Goal: Contribute content: Add original content to the website for others to see

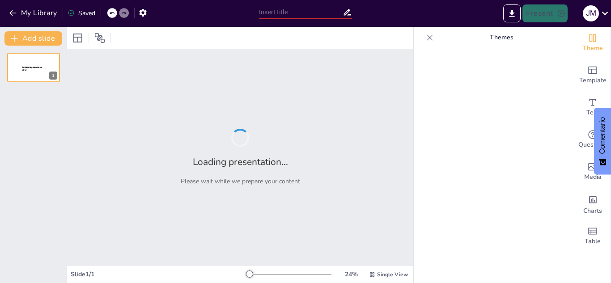
type input "La Historia de la Llegada del Astronauta a la Luna"
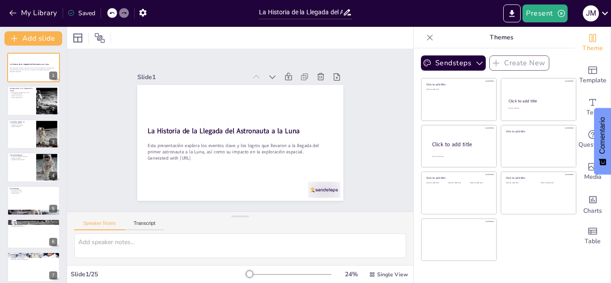
checkbox input "true"
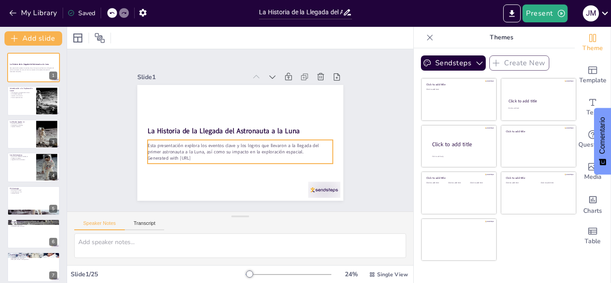
checkbox input "true"
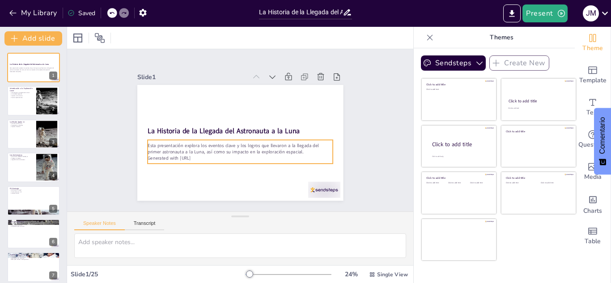
checkbox input "true"
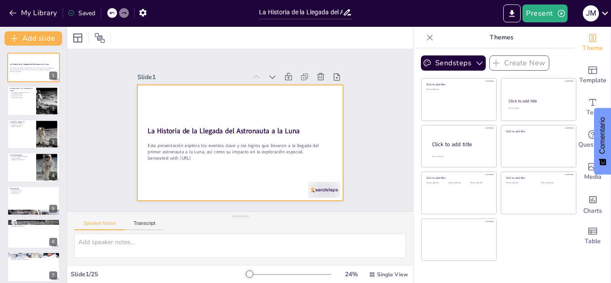
checkbox input "true"
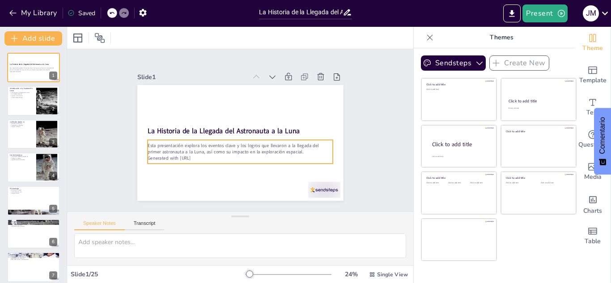
checkbox input "true"
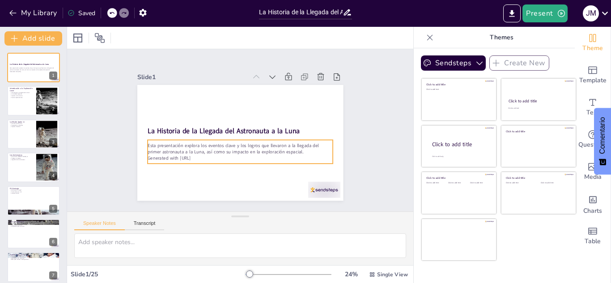
checkbox input "true"
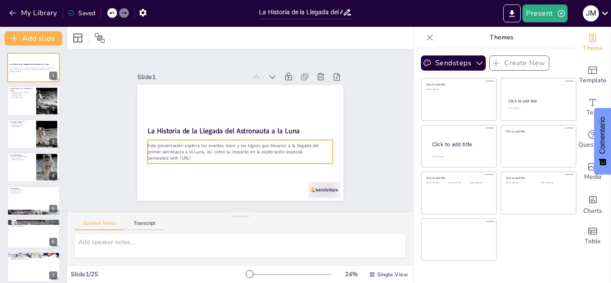
checkbox input "true"
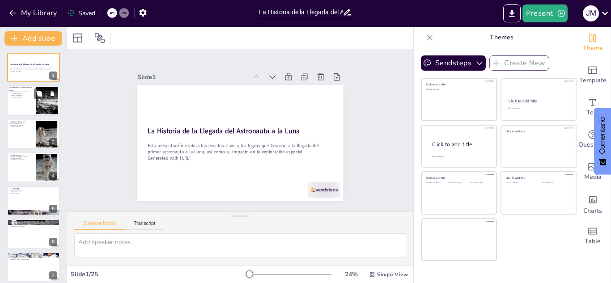
checkbox input "true"
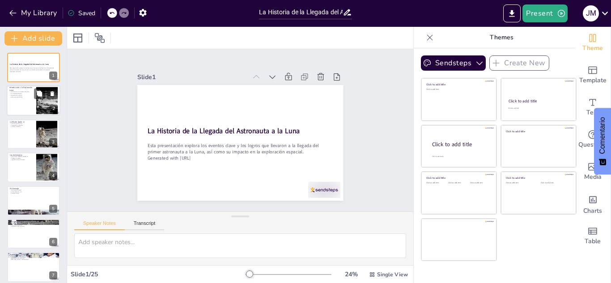
checkbox input "true"
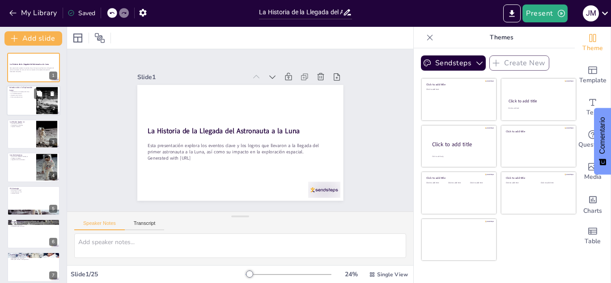
click at [28, 100] on div at bounding box center [34, 101] width 54 height 30
type textarea "Lo ipsumdolors ametc adipiscing el seddo ei temporinc ut la etdolore ma al enim…"
checkbox input "true"
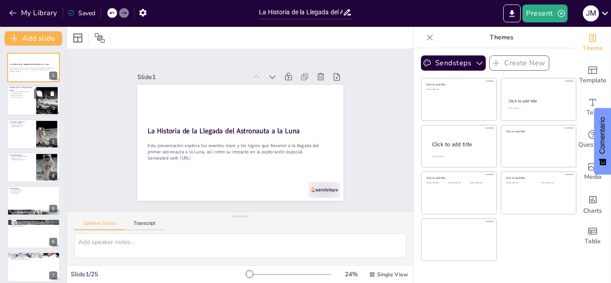
checkbox input "true"
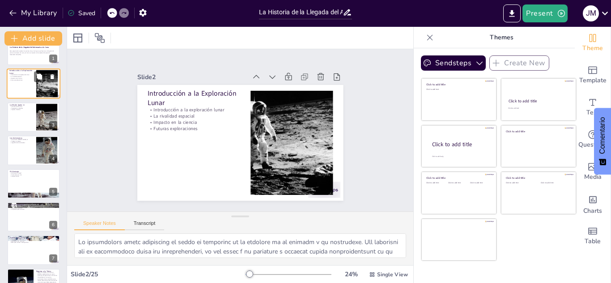
checkbox input "true"
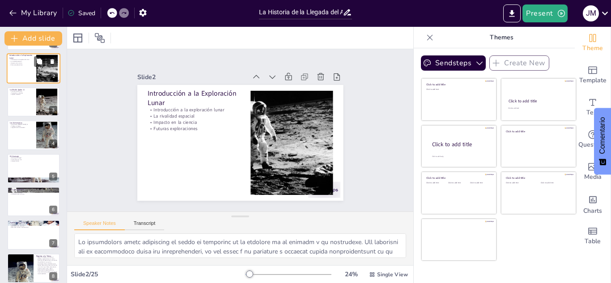
checkbox input "true"
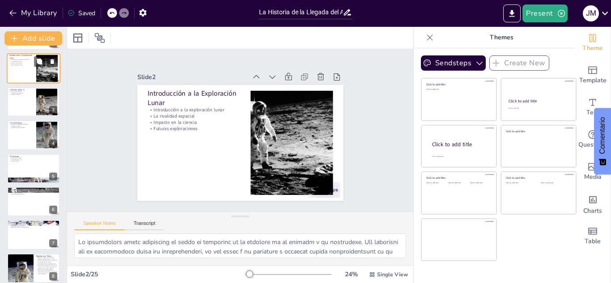
scroll to position [36, 0]
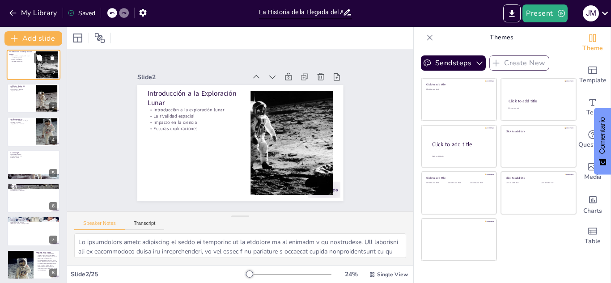
click at [28, 100] on div at bounding box center [33, 99] width 53 height 30
type textarea "Apolo 11 no solo fue la primera misión en llevar humanos a la Luna, sino que ta…"
checkbox input "true"
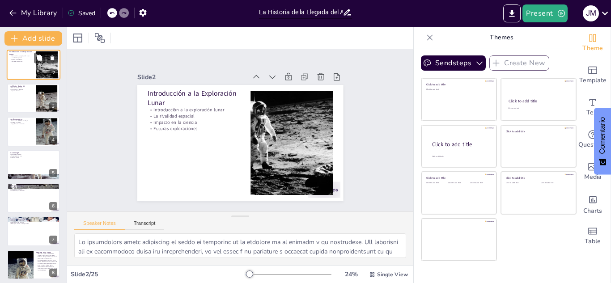
checkbox input "true"
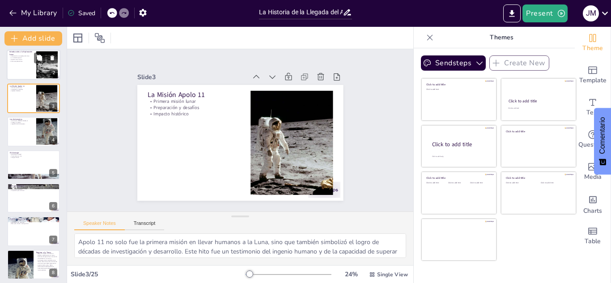
scroll to position [0, 0]
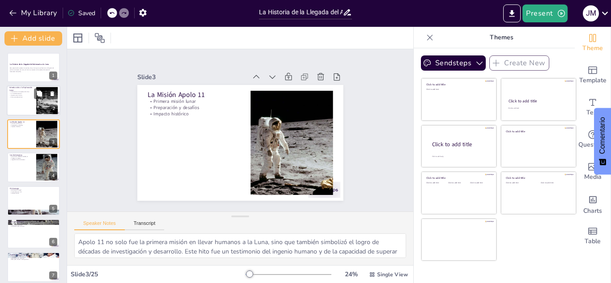
checkbox input "true"
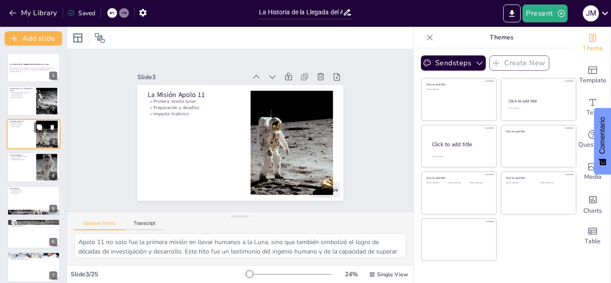
checkbox input "true"
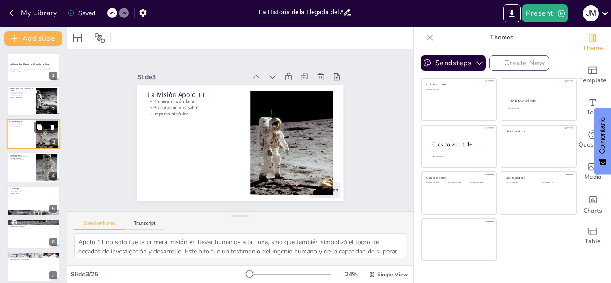
checkbox input "true"
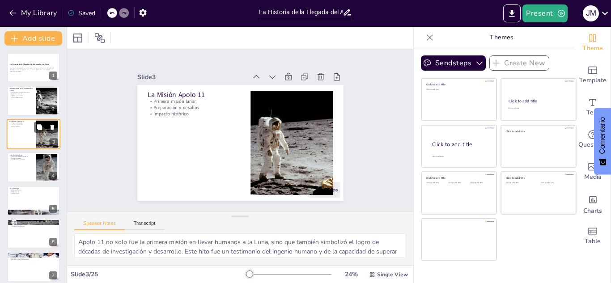
checkbox input "true"
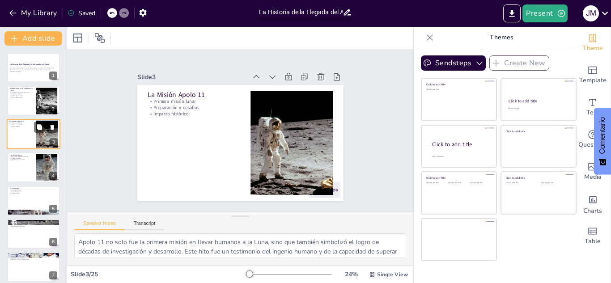
checkbox input "true"
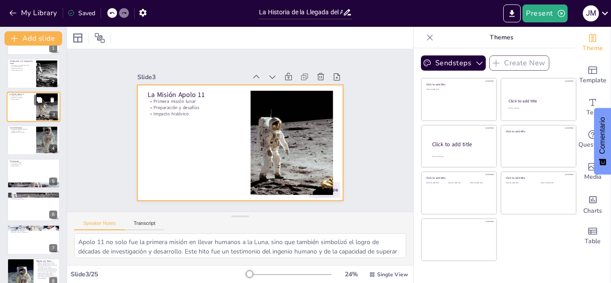
checkbox input "true"
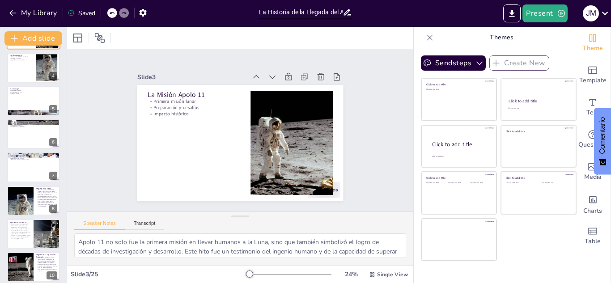
checkbox input "true"
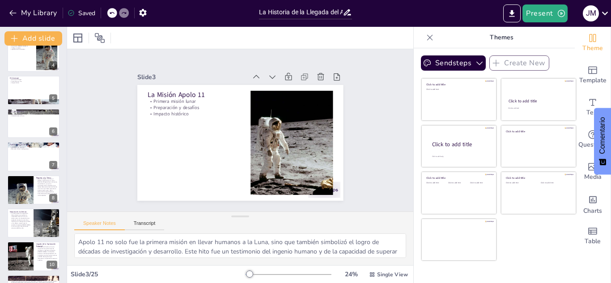
scroll to position [111, 0]
checkbox input "true"
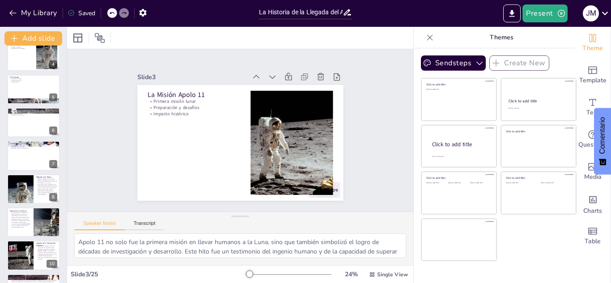
checkbox input "true"
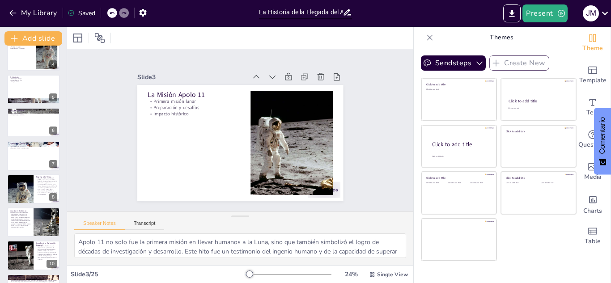
checkbox input "true"
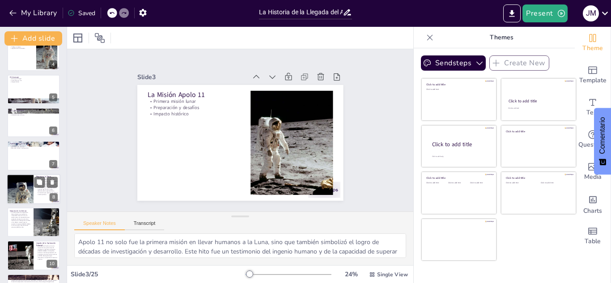
checkbox input "true"
click at [18, 190] on div at bounding box center [20, 189] width 54 height 30
checkbox input "true"
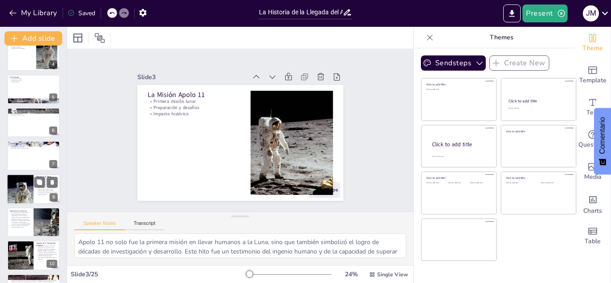
checkbox input "true"
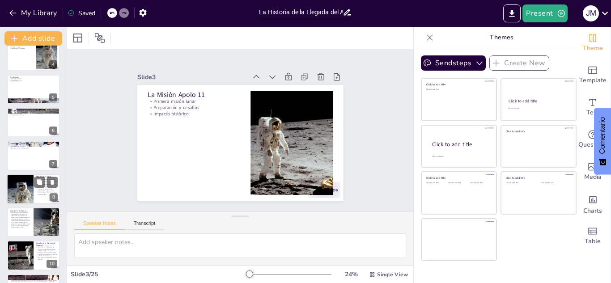
scroll to position [136, 0]
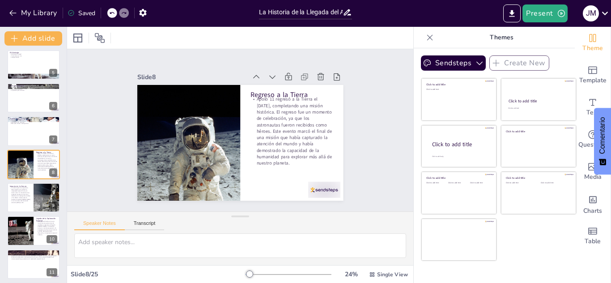
checkbox input "true"
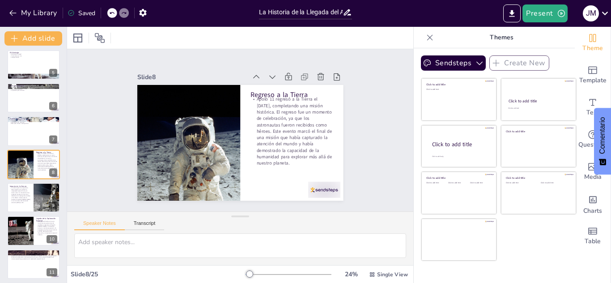
checkbox input "true"
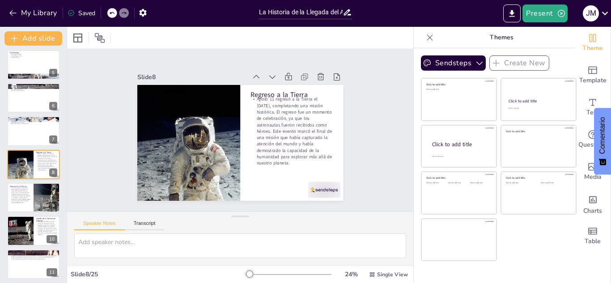
checkbox input "true"
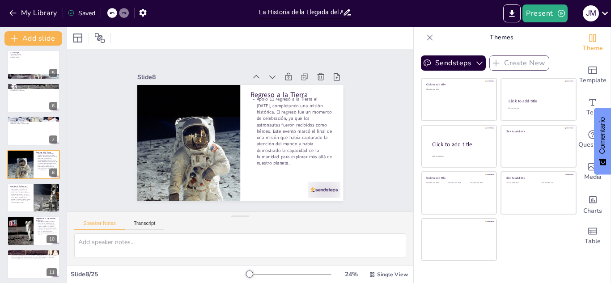
checkbox input "true"
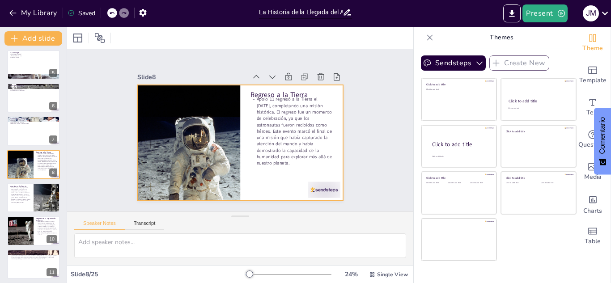
checkbox input "true"
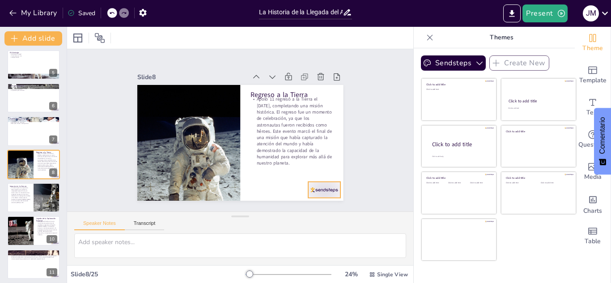
checkbox input "true"
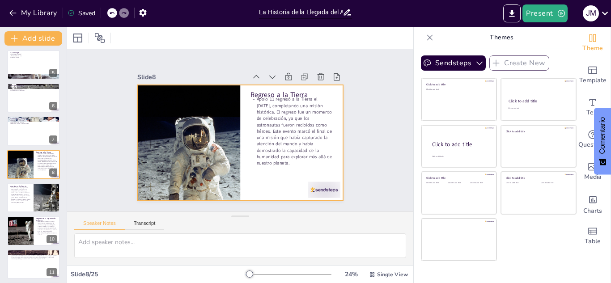
checkbox input "true"
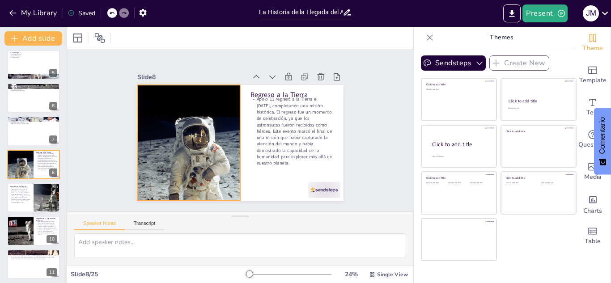
checkbox input "true"
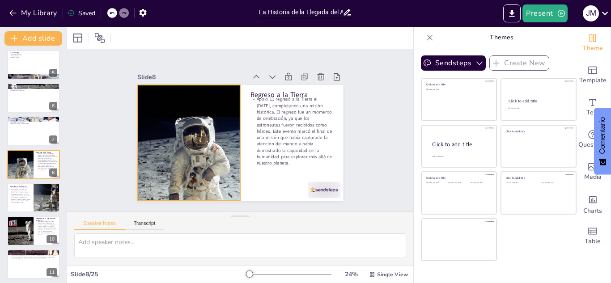
checkbox input "true"
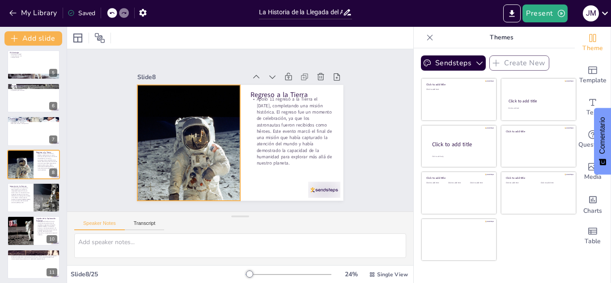
checkbox input "true"
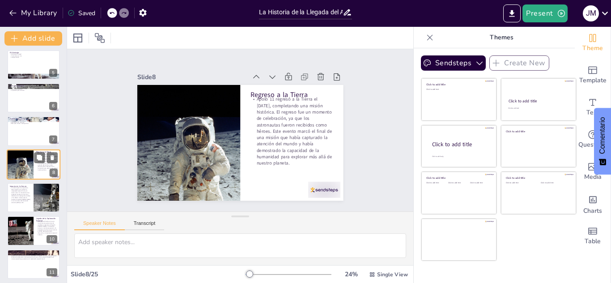
checkbox input "true"
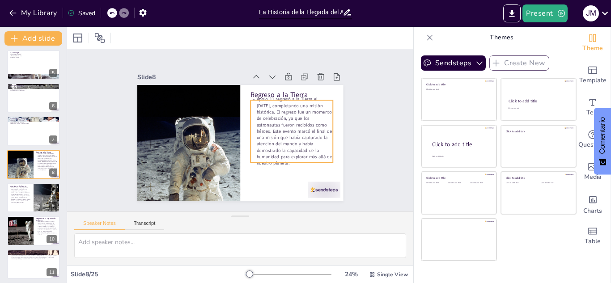
checkbox input "true"
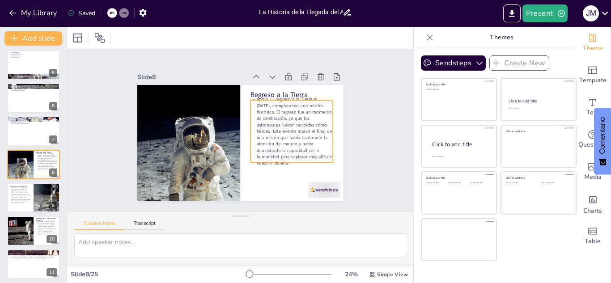
checkbox input "true"
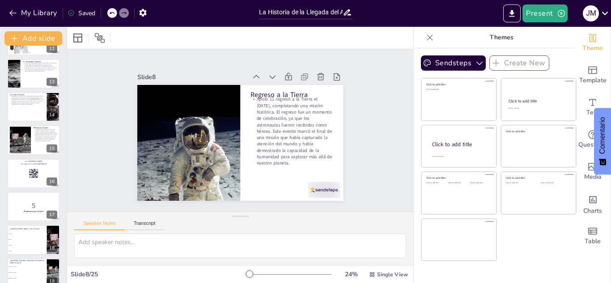
checkbox input "true"
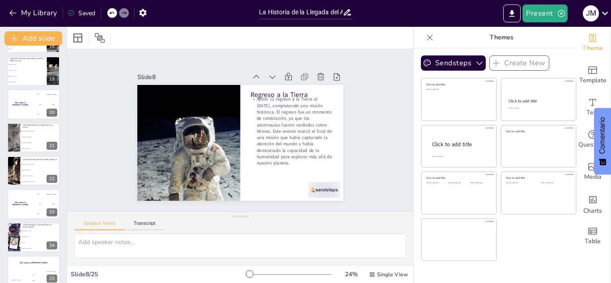
scroll to position [605, 0]
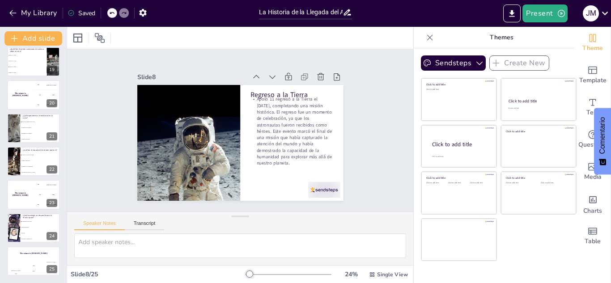
checkbox input "true"
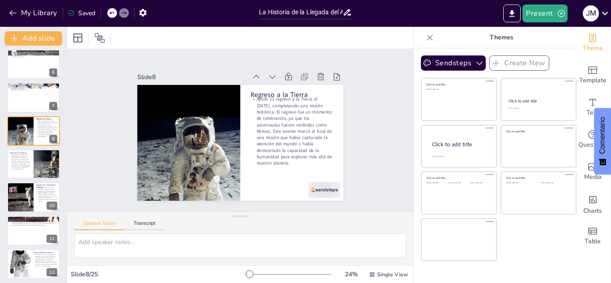
scroll to position [0, 0]
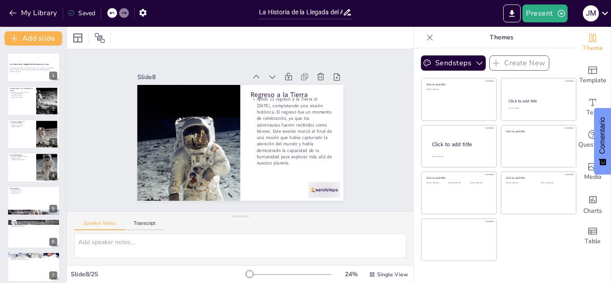
checkbox input "true"
